Goal: Task Accomplishment & Management: Use online tool/utility

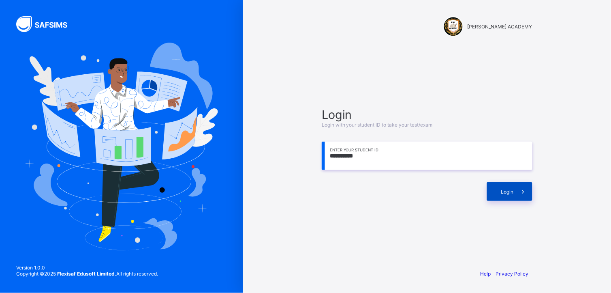
type input "**********"
click at [499, 192] on div "Login" at bounding box center [509, 191] width 45 height 19
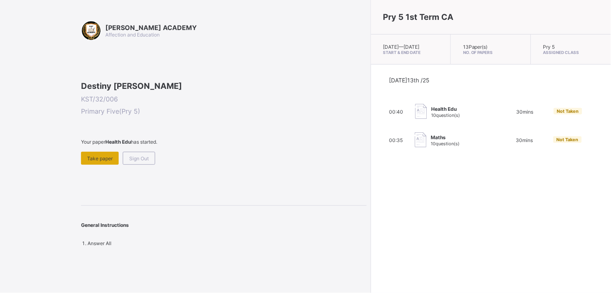
click at [88, 165] on div "Take paper" at bounding box center [100, 158] width 38 height 13
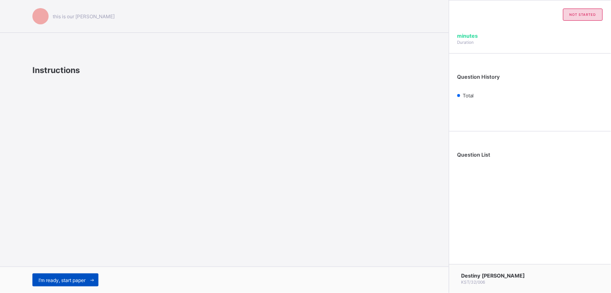
click at [79, 277] on span "I’m ready, start paper" at bounding box center [62, 280] width 47 height 6
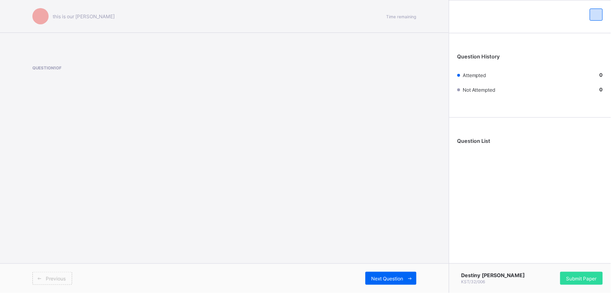
click at [60, 273] on div "Previous" at bounding box center [52, 278] width 40 height 13
click at [472, 136] on div "Question List" at bounding box center [530, 143] width 162 height 43
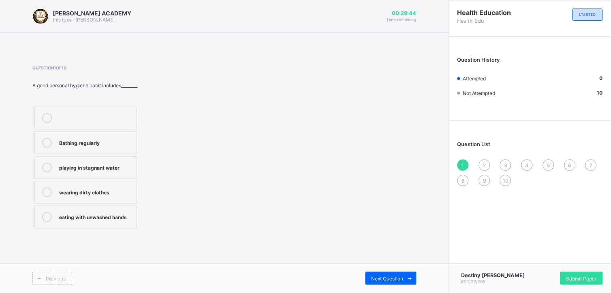
click at [192, 178] on div "Bathing regularly playing in stagnant water wearing dirty clothes eating with u…" at bounding box center [121, 168] width 178 height 126
drag, startPoint x: 184, startPoint y: 138, endPoint x: 85, endPoint y: 163, distance: 101.9
click at [85, 163] on div "Bathing regularly playing in stagnant water wearing dirty clothes eating with u…" at bounding box center [121, 168] width 178 height 126
click at [116, 133] on label "Bathing regularly" at bounding box center [85, 142] width 103 height 23
click at [387, 163] on div "Question 1 of 10 A good personal hygiene habit includes________ Bathing regular…" at bounding box center [224, 147] width 384 height 165
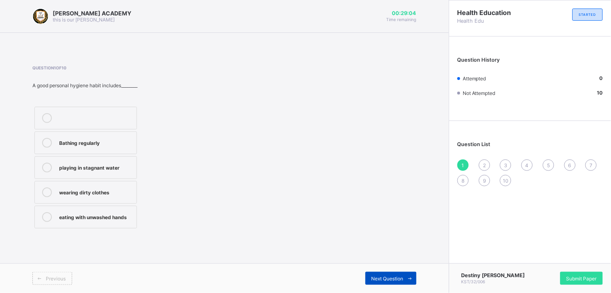
click at [397, 274] on div "Next Question" at bounding box center [391, 278] width 51 height 13
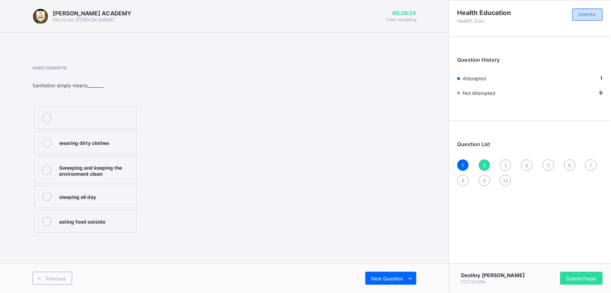
click at [111, 158] on label "Sweeping and keeping the environment clean" at bounding box center [85, 169] width 103 height 27
click at [375, 272] on div "Next Question" at bounding box center [391, 278] width 51 height 13
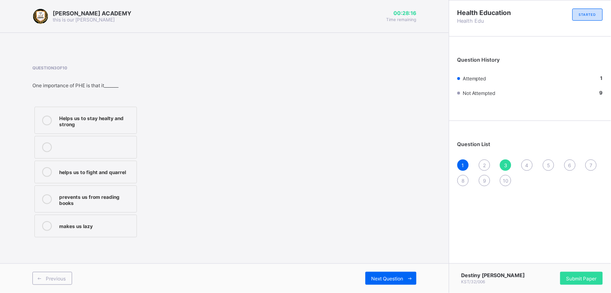
click at [484, 153] on div "Question List 1 2 3 4 5 6 7 8 9 10" at bounding box center [530, 159] width 162 height 69
click at [483, 163] on span "2" at bounding box center [484, 165] width 3 height 6
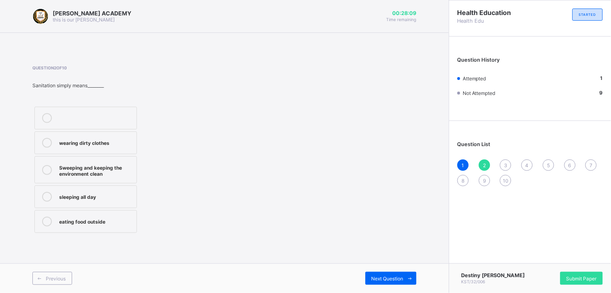
click at [128, 147] on div "wearing dirty clothes" at bounding box center [95, 143] width 73 height 10
click at [115, 170] on div "Sweeping and keeping the environment clean" at bounding box center [95, 170] width 73 height 14
click at [378, 274] on div "Next Question" at bounding box center [391, 278] width 51 height 13
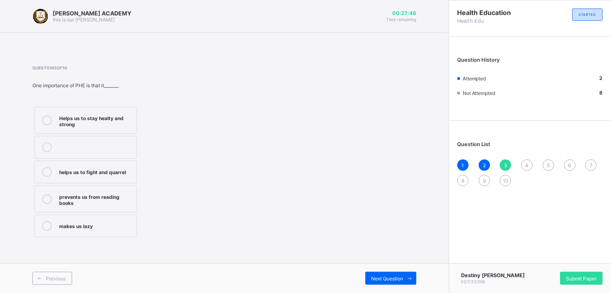
click at [111, 111] on label "Helps us to stay healty and strong" at bounding box center [85, 120] width 103 height 27
click at [373, 273] on div "Next Question" at bounding box center [391, 278] width 51 height 13
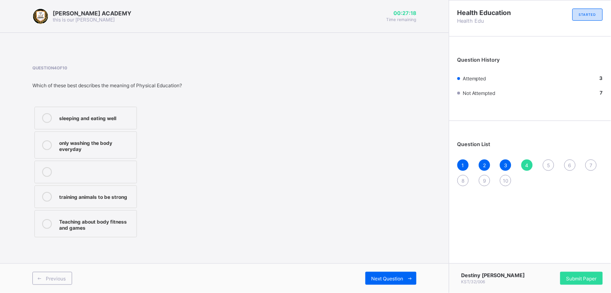
click at [127, 217] on div "Teaching about body fitness and games" at bounding box center [95, 223] width 73 height 14
click at [383, 271] on div "Previous Next Question" at bounding box center [224, 278] width 449 height 30
drag, startPoint x: 387, startPoint y: 265, endPoint x: 387, endPoint y: 273, distance: 8.1
click at [387, 273] on div "Previous Next Question" at bounding box center [224, 278] width 449 height 30
click at [386, 277] on span "Next Question" at bounding box center [388, 278] width 32 height 6
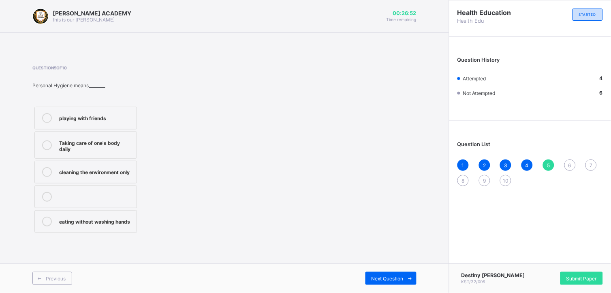
click at [129, 161] on label "cleaning the environment only" at bounding box center [85, 172] width 103 height 23
click at [379, 281] on div "Next Question" at bounding box center [391, 278] width 51 height 13
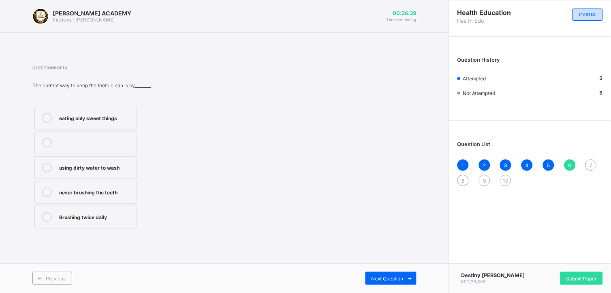
click at [120, 213] on div "Brushing twice daily" at bounding box center [95, 216] width 73 height 8
click at [367, 274] on div "Next Question" at bounding box center [391, 278] width 51 height 13
click at [88, 211] on label "Shoe polishing" at bounding box center [85, 216] width 103 height 23
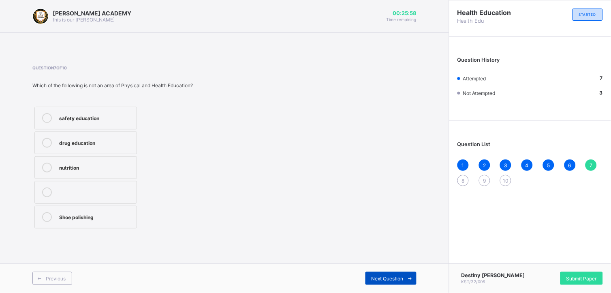
click at [370, 280] on div "Next Question" at bounding box center [391, 278] width 51 height 13
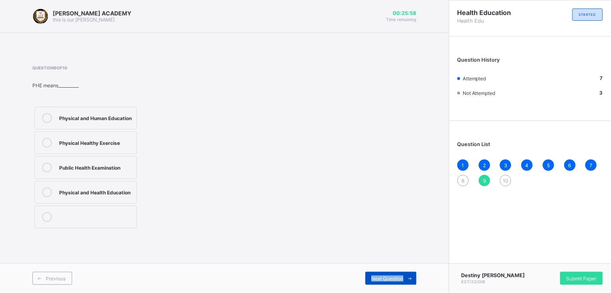
click at [370, 280] on div "Next Question" at bounding box center [391, 278] width 51 height 13
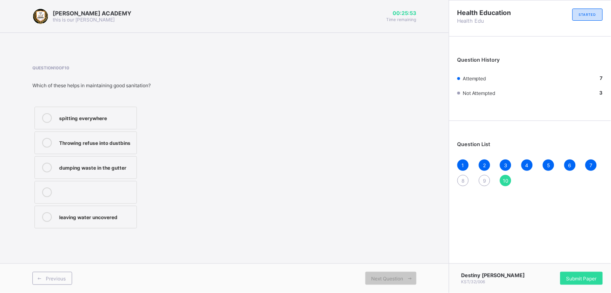
click at [465, 180] on div "8" at bounding box center [463, 180] width 11 height 11
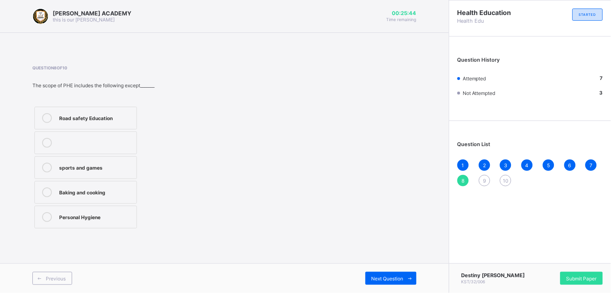
click at [106, 191] on div "Baking and cooking" at bounding box center [95, 191] width 73 height 8
click at [375, 274] on div "Next Question" at bounding box center [391, 278] width 51 height 13
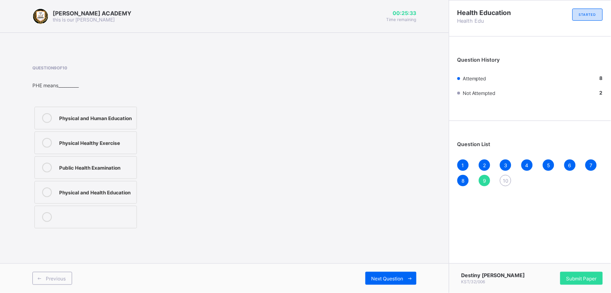
click at [127, 184] on label "Physical and Health Education" at bounding box center [85, 192] width 103 height 23
click at [373, 274] on div "Next Question" at bounding box center [391, 278] width 51 height 13
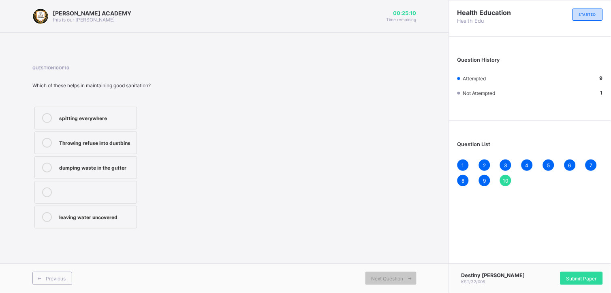
click at [134, 143] on label "Throwing refuse into dustbins" at bounding box center [85, 142] width 103 height 23
click at [574, 274] on div "Submit Paper" at bounding box center [582, 278] width 43 height 13
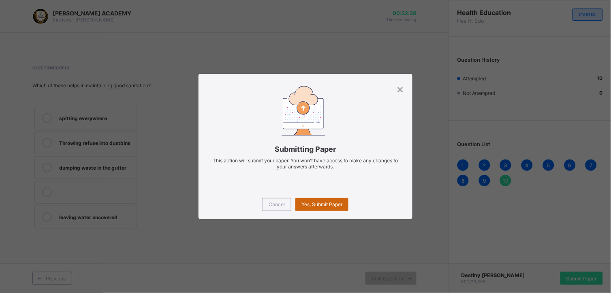
click at [335, 203] on span "Yes, Submit Paper" at bounding box center [322, 204] width 41 height 6
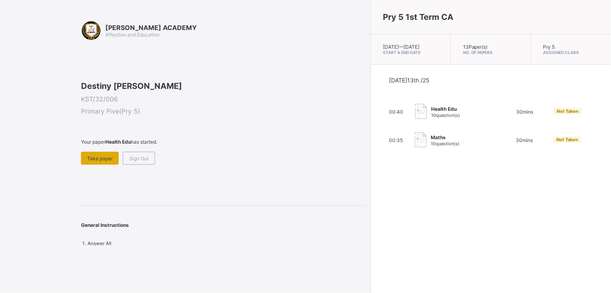
click at [108, 165] on div "Take paper" at bounding box center [100, 158] width 38 height 13
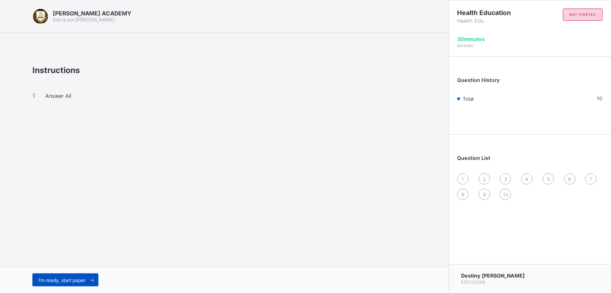
click at [51, 280] on span "I’m ready, start paper" at bounding box center [62, 280] width 47 height 6
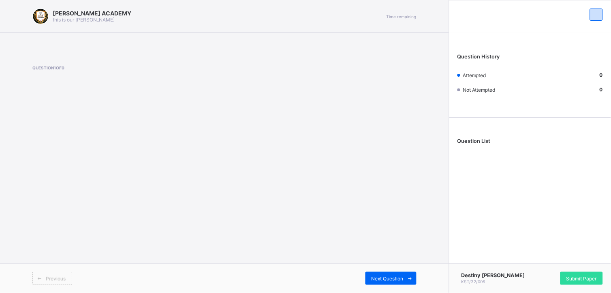
click at [50, 277] on span "Previous" at bounding box center [56, 278] width 20 height 6
click at [47, 285] on div "Previous Next Question" at bounding box center [224, 278] width 449 height 30
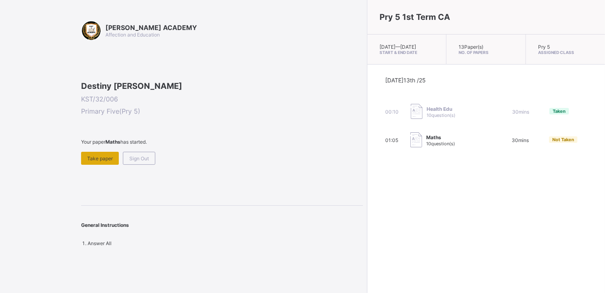
click at [99, 165] on div "Take paper" at bounding box center [100, 158] width 38 height 13
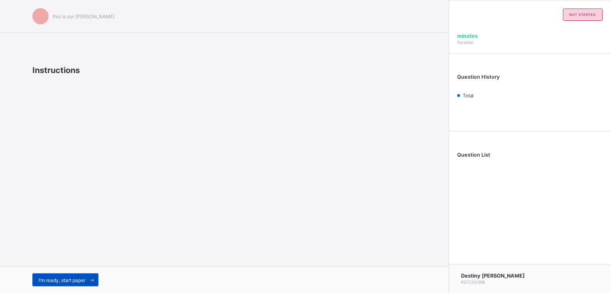
click at [51, 278] on span "I’m ready, start paper" at bounding box center [62, 280] width 47 height 6
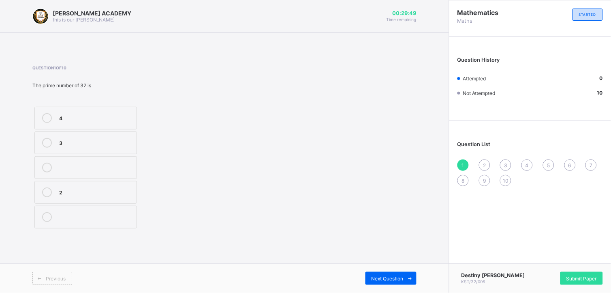
click at [93, 204] on div "4 3 2" at bounding box center [85, 168] width 107 height 126
click at [78, 134] on label "3" at bounding box center [85, 142] width 103 height 23
click at [370, 272] on div "Next Question" at bounding box center [391, 278] width 51 height 13
click at [71, 143] on div "<" at bounding box center [95, 142] width 73 height 8
drag, startPoint x: 238, startPoint y: 226, endPoint x: 334, endPoint y: 254, distance: 100.4
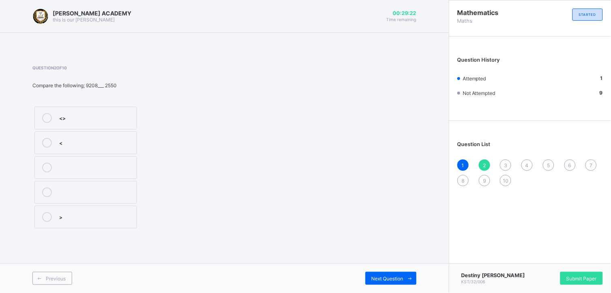
click at [334, 254] on div "[PERSON_NAME] ACADEMY this is our [PERSON_NAME] 00:29:22 Time remaining Questio…" at bounding box center [224, 146] width 449 height 293
click at [390, 270] on div "Previous Next Question" at bounding box center [224, 278] width 449 height 30
click at [390, 274] on div "Next Question" at bounding box center [391, 278] width 51 height 13
click at [114, 163] on div "1364" at bounding box center [95, 167] width 73 height 8
click at [377, 267] on div "Previous Next Question" at bounding box center [224, 278] width 449 height 30
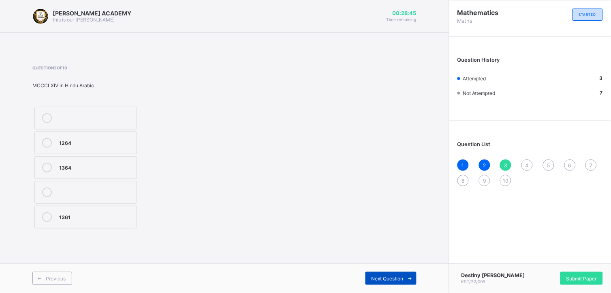
click at [379, 276] on span "Next Question" at bounding box center [388, 278] width 32 height 6
click at [122, 193] on div "mccxlv" at bounding box center [95, 191] width 73 height 8
click at [376, 274] on div "Next Question" at bounding box center [391, 278] width 51 height 13
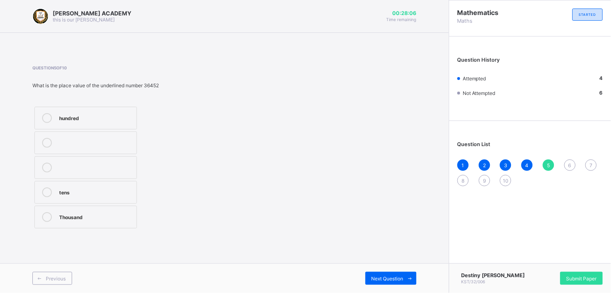
click at [134, 213] on label "Thousand" at bounding box center [85, 216] width 103 height 23
click at [378, 274] on div "Next Question" at bounding box center [391, 278] width 51 height 13
click at [112, 118] on div "3,7" at bounding box center [95, 117] width 73 height 8
click at [391, 275] on span "Next Question" at bounding box center [388, 278] width 32 height 6
click at [567, 160] on div "6" at bounding box center [570, 164] width 11 height 11
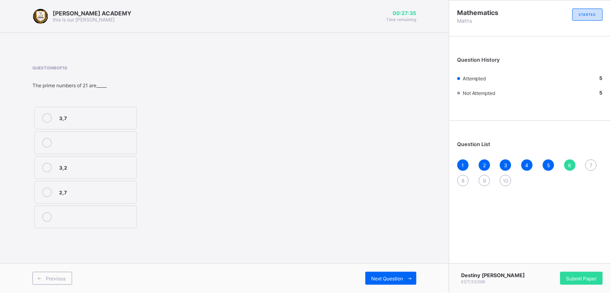
click at [90, 113] on div "3,7" at bounding box center [95, 117] width 73 height 8
click at [385, 271] on div "Previous Next Question" at bounding box center [224, 278] width 449 height 30
click at [384, 273] on div "Next Question" at bounding box center [391, 278] width 51 height 13
click at [126, 137] on label "<>" at bounding box center [85, 142] width 103 height 23
click at [128, 116] on div "<" at bounding box center [95, 117] width 73 height 8
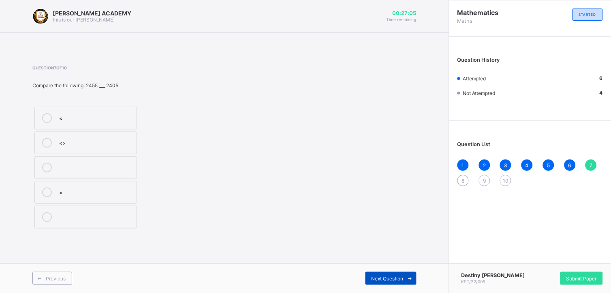
click at [402, 277] on span "Next Question" at bounding box center [388, 278] width 32 height 6
click at [127, 140] on div "37" at bounding box center [95, 142] width 73 height 8
click at [402, 272] on div "Next Question" at bounding box center [391, 278] width 51 height 13
click at [464, 181] on span "8" at bounding box center [463, 181] width 3 height 6
click at [132, 145] on div "37" at bounding box center [95, 142] width 73 height 8
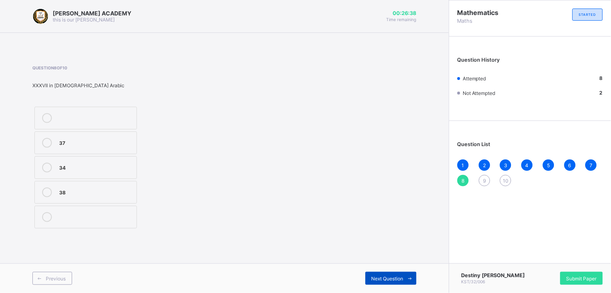
click at [373, 275] on span "Next Question" at bounding box center [388, 278] width 32 height 6
click at [128, 186] on label "cccvix" at bounding box center [85, 192] width 103 height 23
click at [374, 276] on span "Next Question" at bounding box center [388, 278] width 32 height 6
click at [484, 178] on span "9" at bounding box center [484, 181] width 3 height 6
click at [122, 134] on label "cccxxix" at bounding box center [85, 142] width 103 height 23
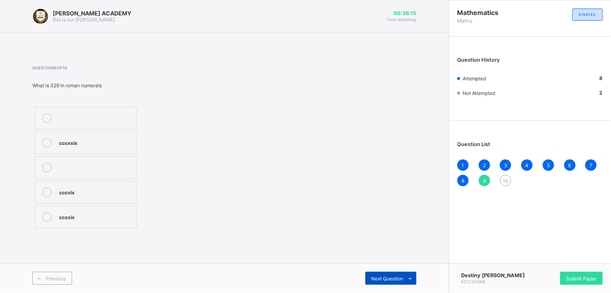
click at [376, 272] on div "Next Question" at bounding box center [391, 278] width 51 height 13
click at [99, 189] on div "Hundred" at bounding box center [95, 191] width 73 height 8
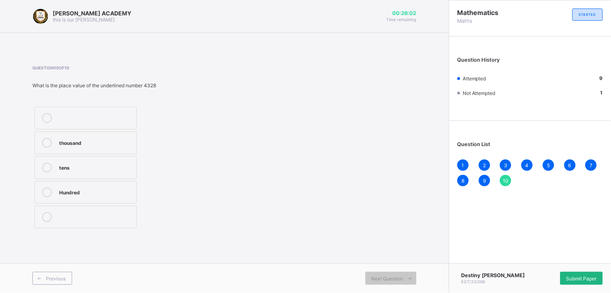
click at [573, 272] on div "Submit Paper" at bounding box center [582, 278] width 43 height 13
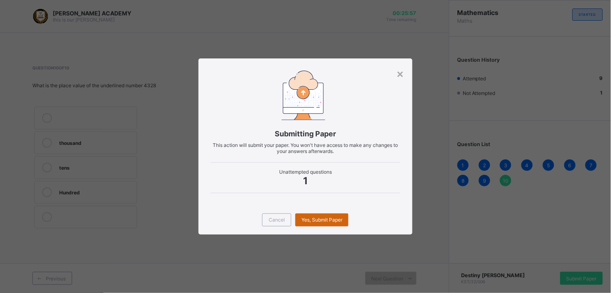
click at [345, 216] on div "Yes, Submit Paper" at bounding box center [321, 219] width 53 height 13
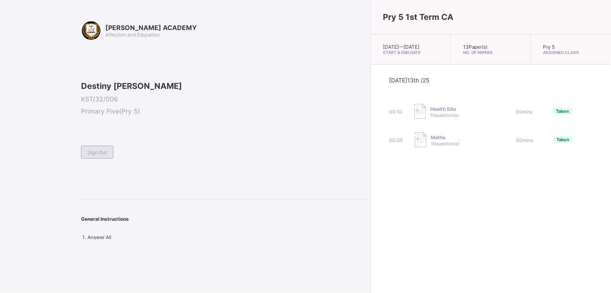
click at [101, 155] on span "Sign Out" at bounding box center [97, 152] width 19 height 6
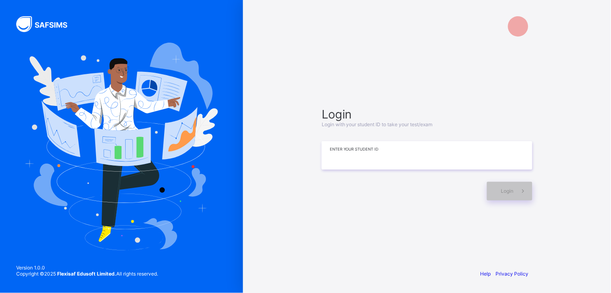
click at [394, 151] on input at bounding box center [427, 155] width 211 height 28
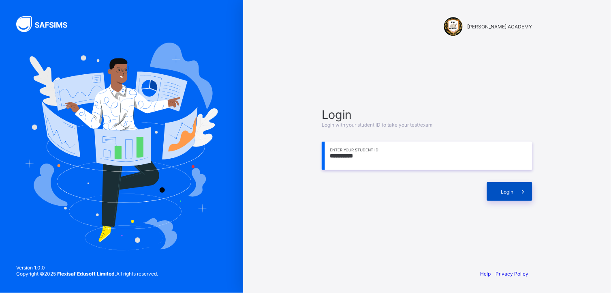
type input "**********"
click at [526, 191] on icon at bounding box center [523, 192] width 9 height 8
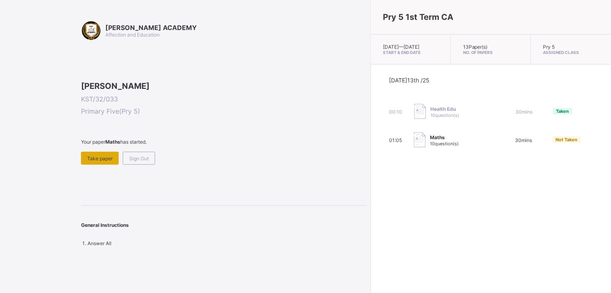
click at [104, 161] on span "Take paper" at bounding box center [100, 158] width 26 height 6
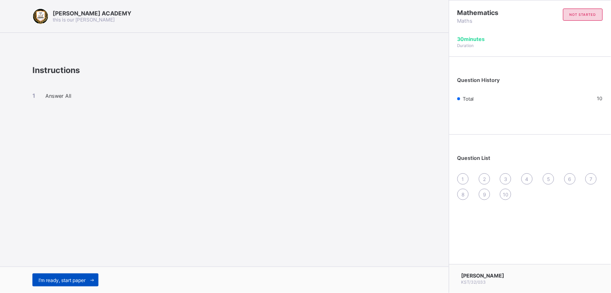
click at [90, 280] on icon at bounding box center [92, 279] width 6 height 5
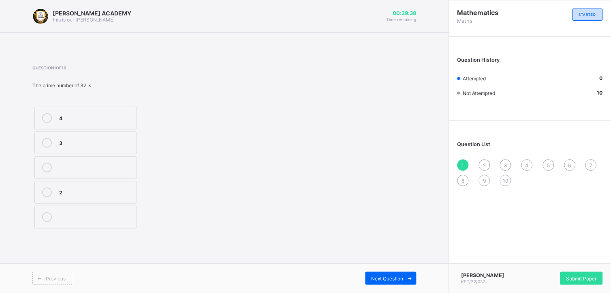
click at [123, 151] on label "3" at bounding box center [85, 142] width 103 height 23
click at [486, 166] on span "2" at bounding box center [484, 165] width 3 height 6
click at [122, 220] on div ">" at bounding box center [95, 217] width 73 height 10
click at [377, 280] on span "Next Question" at bounding box center [388, 278] width 32 height 6
click at [126, 225] on label "1361" at bounding box center [85, 216] width 103 height 23
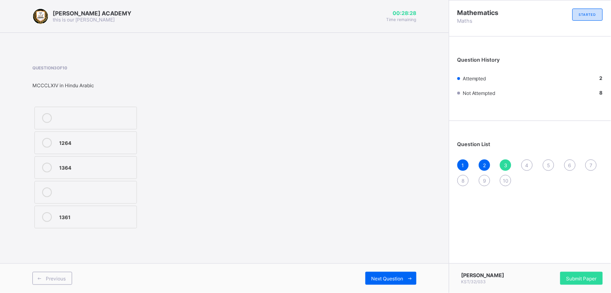
click at [529, 169] on div "4" at bounding box center [527, 164] width 11 height 11
click at [133, 152] on label "cmlxx" at bounding box center [85, 142] width 103 height 23
click at [549, 167] on span "5" at bounding box center [548, 165] width 3 height 6
click at [135, 216] on label "Thousand" at bounding box center [85, 216] width 103 height 23
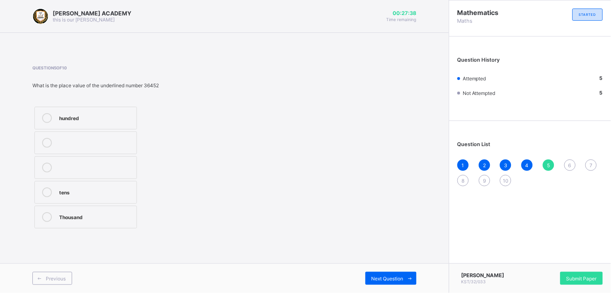
click at [570, 162] on span "6" at bounding box center [570, 165] width 3 height 6
click at [133, 191] on label "2,7" at bounding box center [85, 192] width 103 height 23
click at [593, 168] on div "7" at bounding box center [591, 164] width 11 height 11
click at [129, 116] on div "<" at bounding box center [95, 117] width 73 height 8
click at [464, 184] on div "8" at bounding box center [463, 180] width 11 height 11
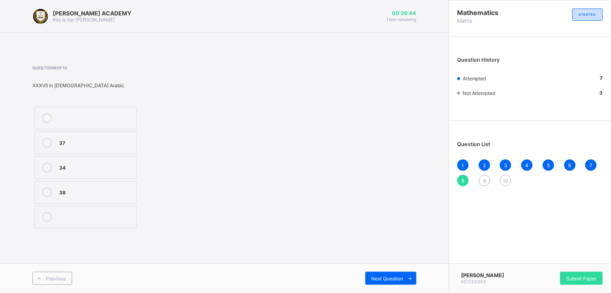
click at [135, 147] on label "37" at bounding box center [85, 142] width 103 height 23
click at [487, 179] on div "9" at bounding box center [484, 180] width 11 height 11
click at [125, 171] on div at bounding box center [95, 168] width 73 height 10
click at [511, 175] on div "1 2 3 4 5 6 7 8 9 10" at bounding box center [531, 172] width 146 height 27
click at [503, 180] on div "10" at bounding box center [505, 180] width 11 height 11
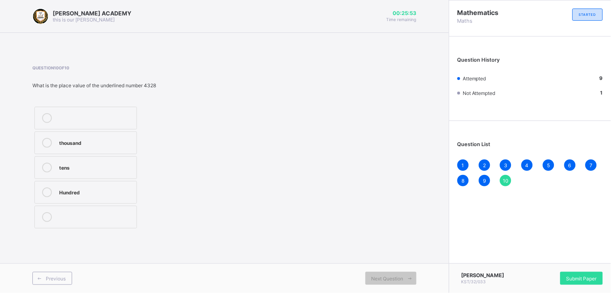
click at [127, 144] on div "thousand" at bounding box center [95, 142] width 73 height 8
click at [571, 282] on div "Submit Paper" at bounding box center [582, 278] width 43 height 13
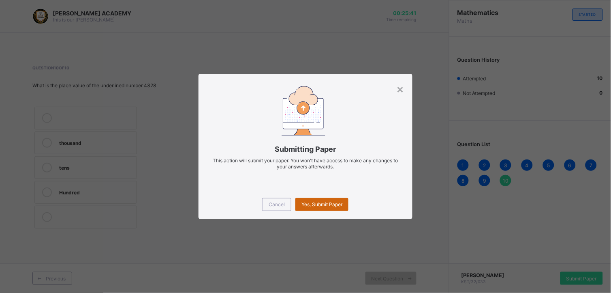
click at [332, 207] on span "Yes, Submit Paper" at bounding box center [322, 204] width 41 height 6
